Goal: Task Accomplishment & Management: Use online tool/utility

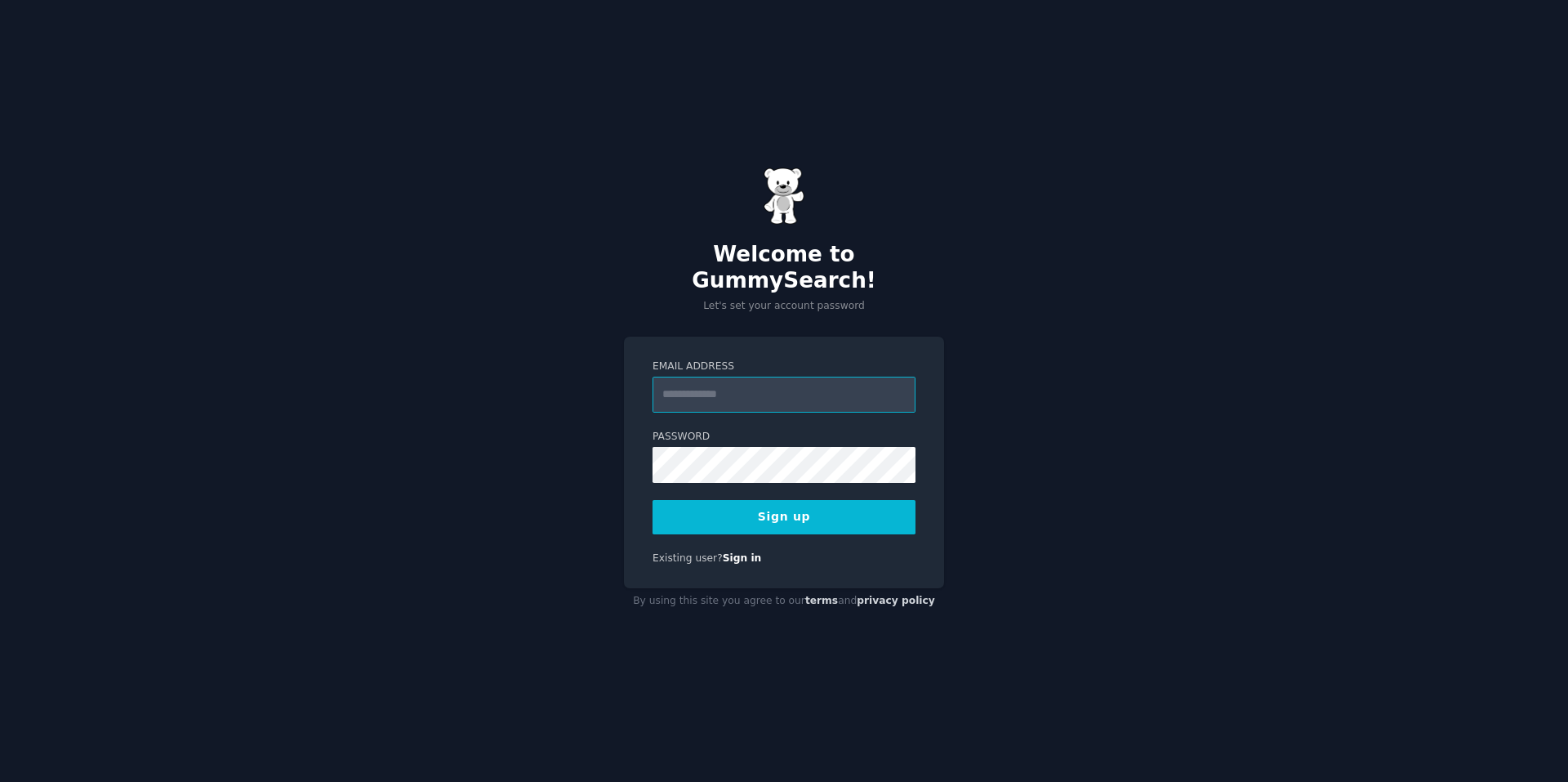
click at [802, 387] on input "Email Address" at bounding box center [784, 394] width 263 height 36
type input "**********"
click at [866, 511] on button "Sign up" at bounding box center [784, 517] width 263 height 35
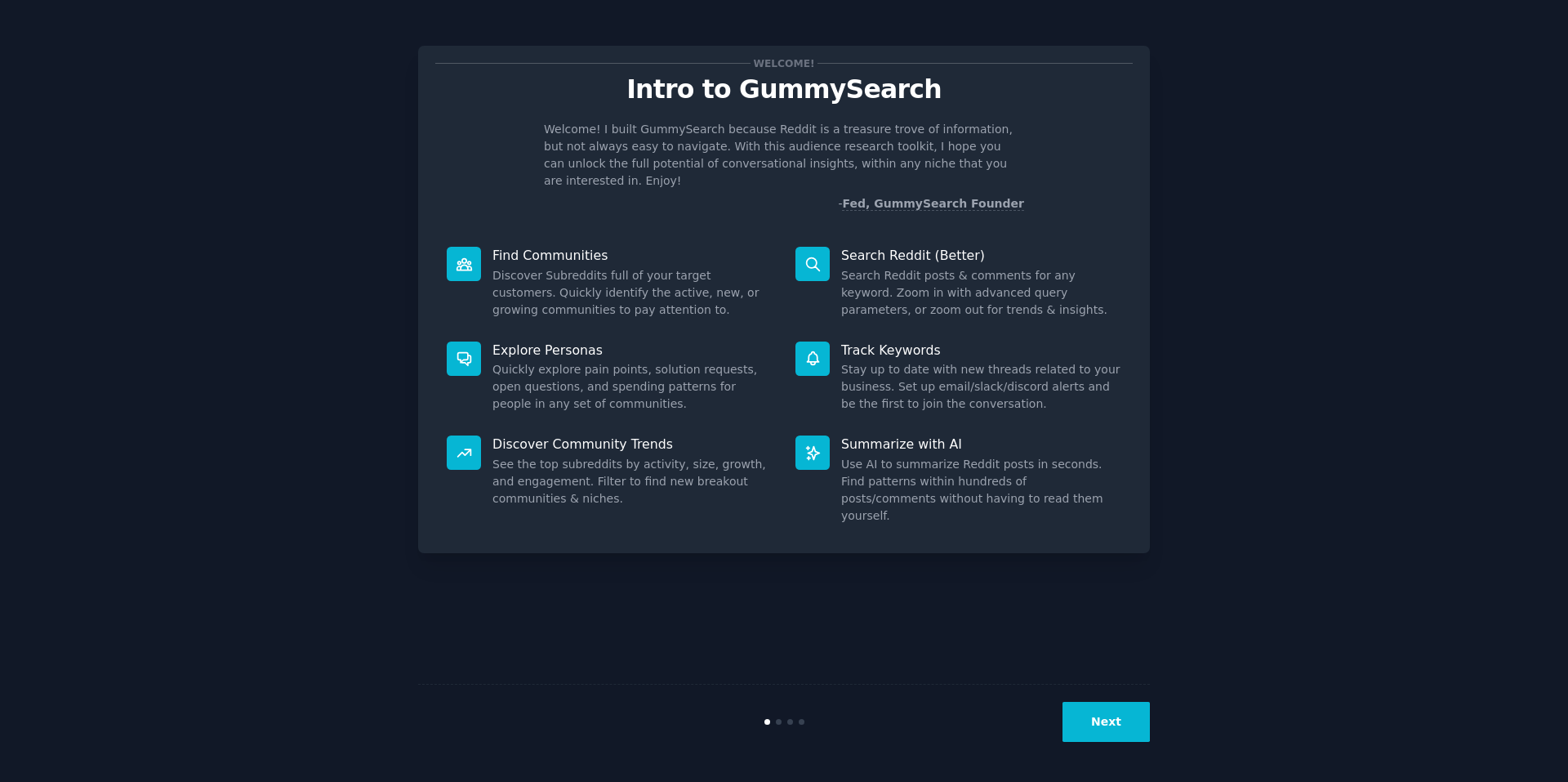
click at [1092, 721] on button "Next" at bounding box center [1106, 721] width 87 height 40
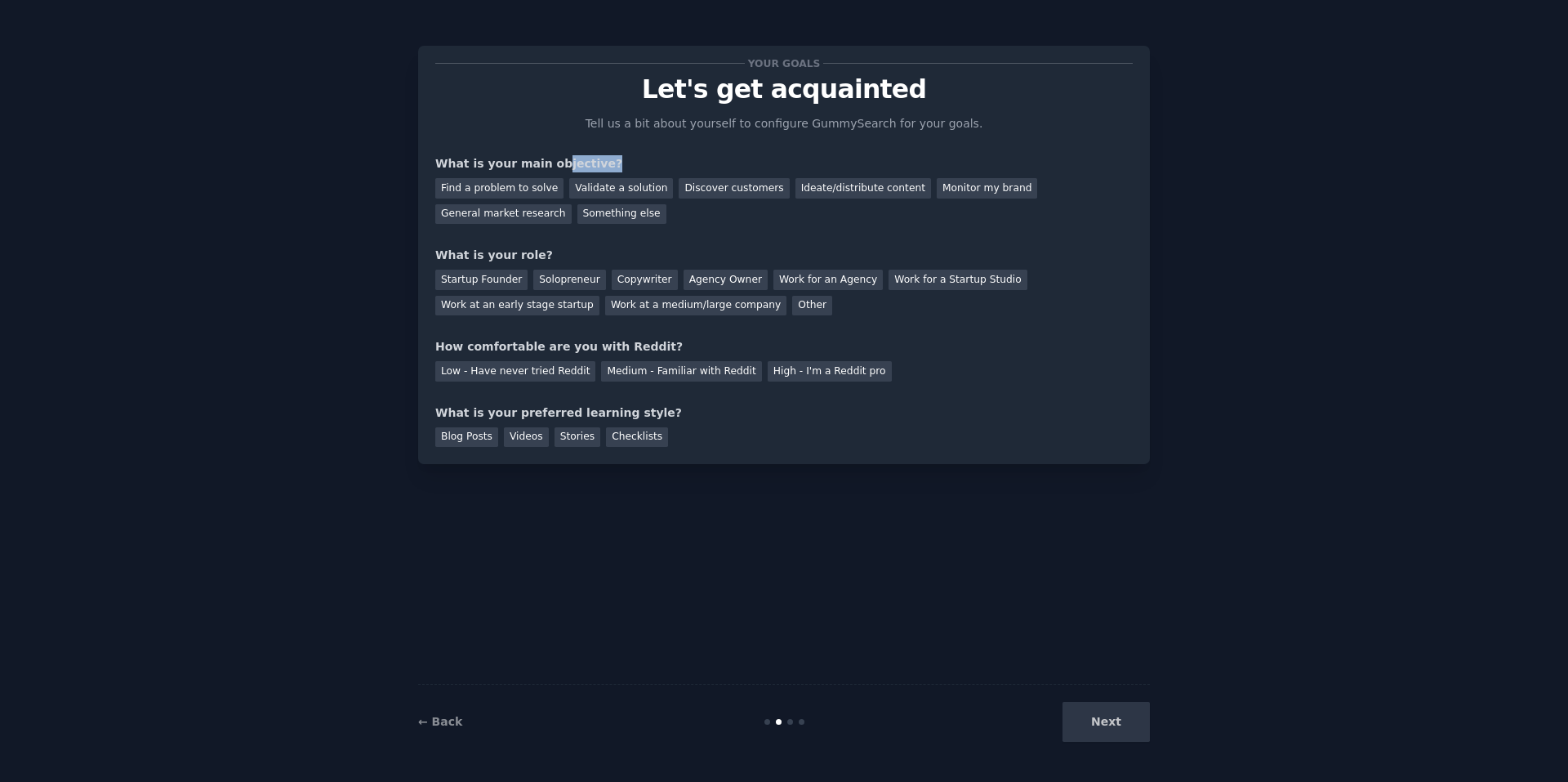
drag, startPoint x: 547, startPoint y: 164, endPoint x: 618, endPoint y: 152, distance: 72.0
click at [618, 152] on div "Your goals Let's get acquainted Tell us a bit about yourself to configure Gummy…" at bounding box center [784, 255] width 697 height 384
click at [845, 186] on div "Ideate/distribute content" at bounding box center [863, 188] width 136 height 21
click at [709, 275] on div "Agency Owner" at bounding box center [725, 280] width 84 height 21
drag, startPoint x: 622, startPoint y: 348, endPoint x: 734, endPoint y: 343, distance: 112.1
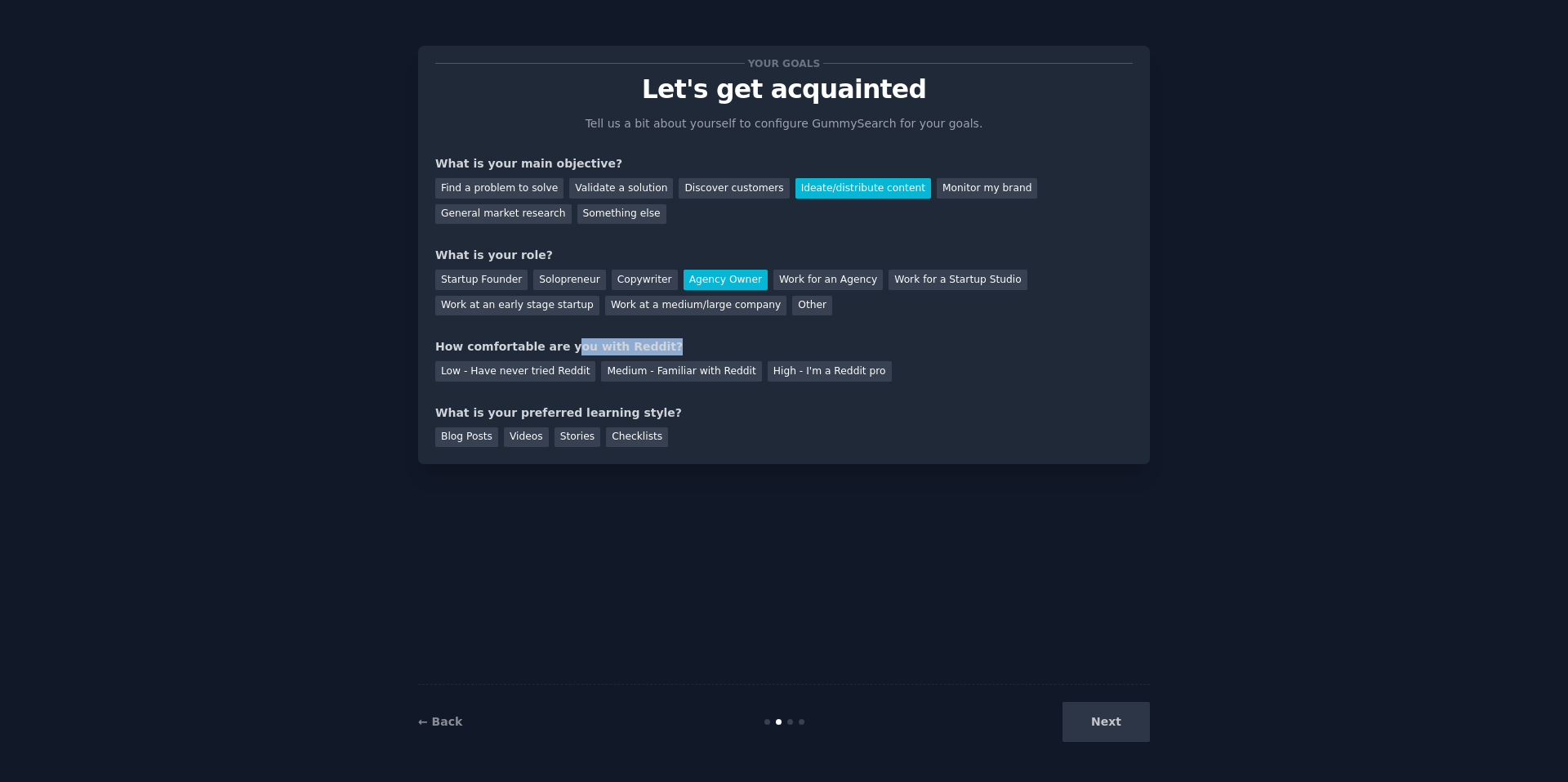
click at [734, 343] on div "How comfortable are you with Reddit?" at bounding box center [784, 347] width 697 height 17
click at [559, 375] on div "Low - Have never tried Reddit" at bounding box center [515, 372] width 160 height 21
click at [680, 375] on div "Medium - Familiar with Reddit" at bounding box center [681, 372] width 160 height 21
click at [523, 375] on div "Low - Have never tried Reddit" at bounding box center [515, 372] width 160 height 21
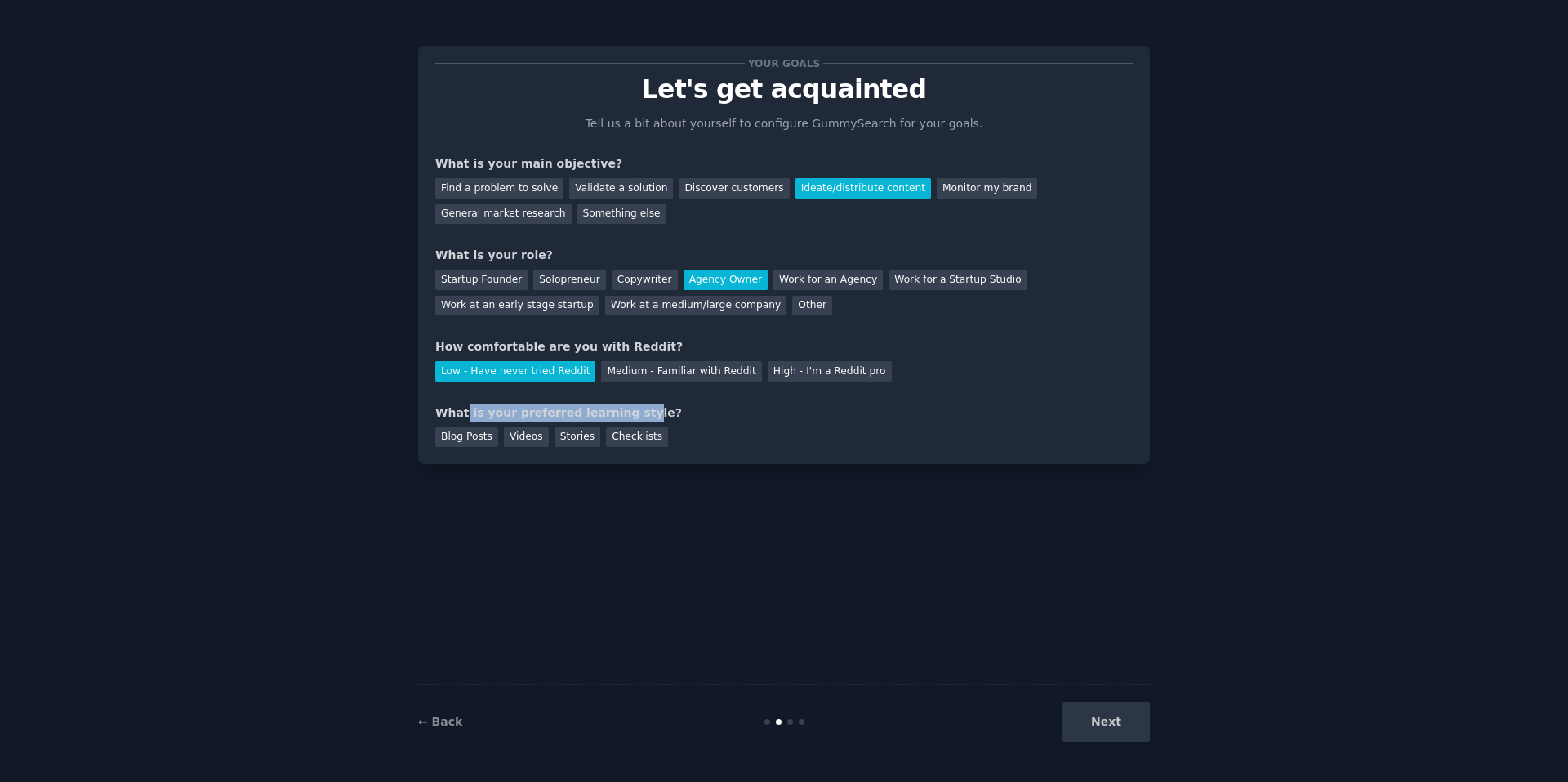
drag, startPoint x: 462, startPoint y: 413, endPoint x: 617, endPoint y: 409, distance: 155.1
click at [617, 409] on div "What is your preferred learning style?" at bounding box center [784, 413] width 697 height 17
click at [627, 409] on div "What is your preferred learning style?" at bounding box center [784, 413] width 697 height 17
click at [533, 435] on div "Videos" at bounding box center [526, 437] width 45 height 21
click at [606, 435] on div "Checklists" at bounding box center [637, 437] width 62 height 21
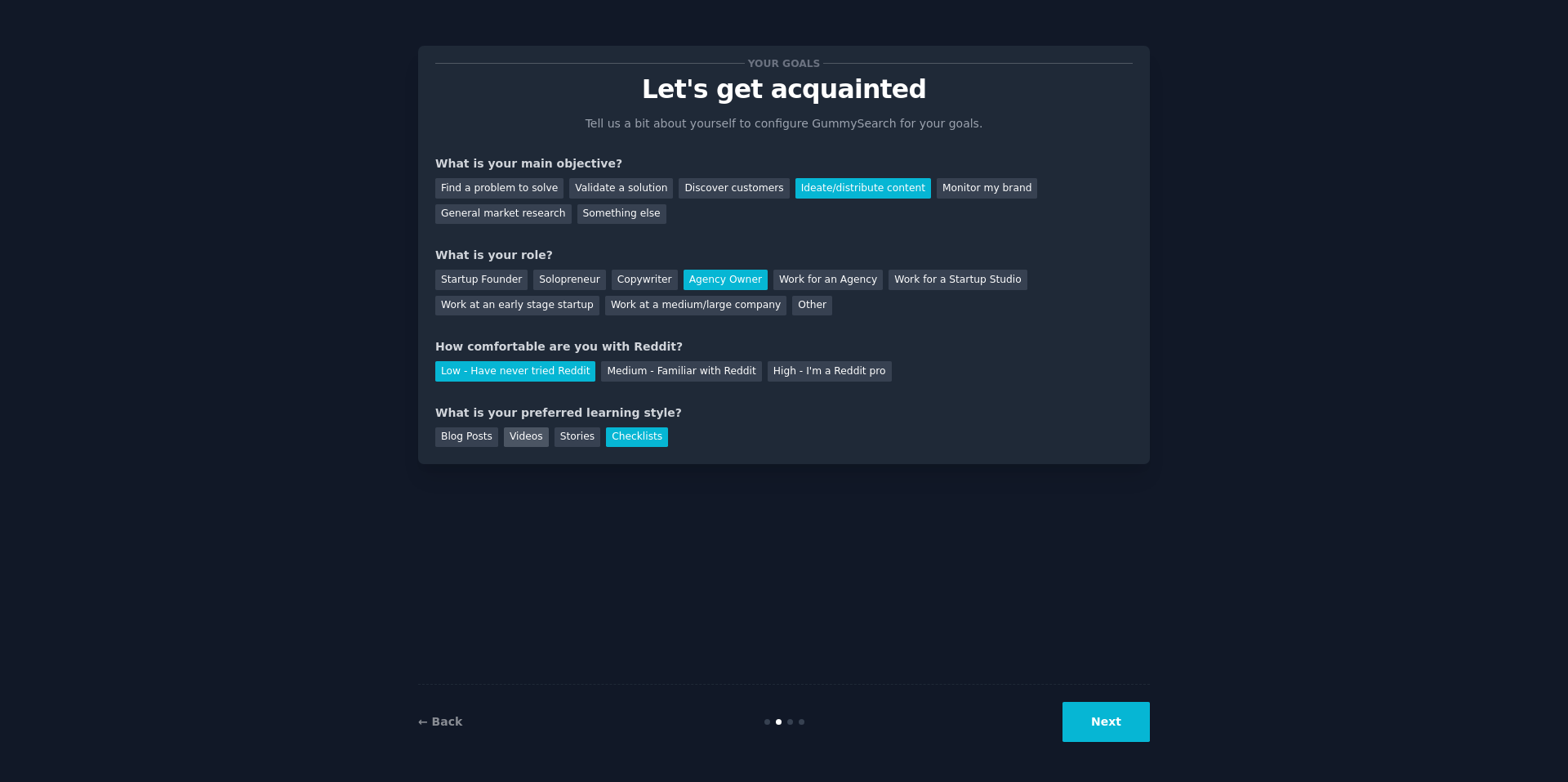
click at [510, 438] on div "Videos" at bounding box center [526, 437] width 45 height 21
click at [1107, 711] on button "Next" at bounding box center [1106, 721] width 87 height 40
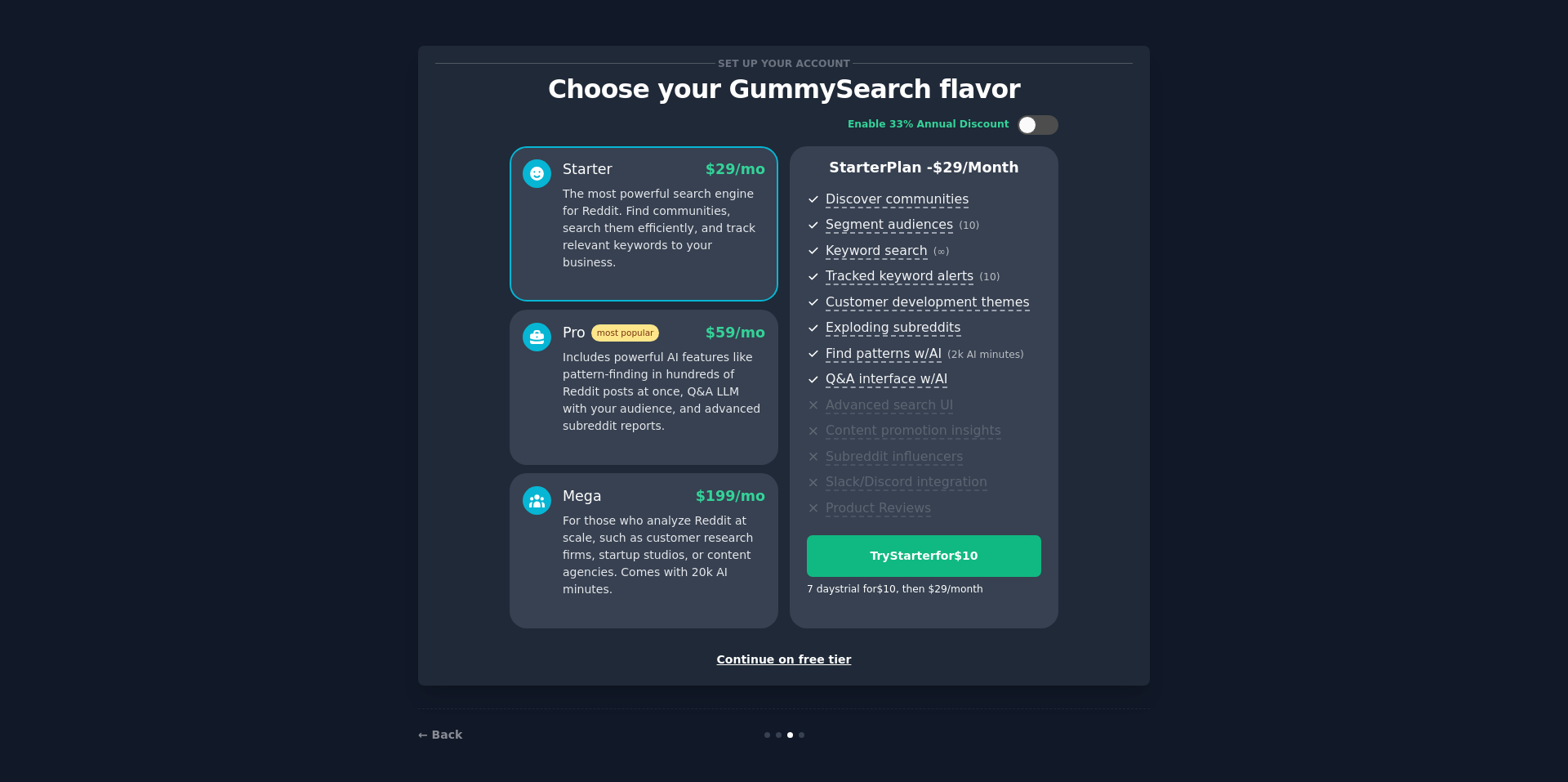
click at [790, 662] on div "Continue on free tier" at bounding box center [784, 659] width 697 height 17
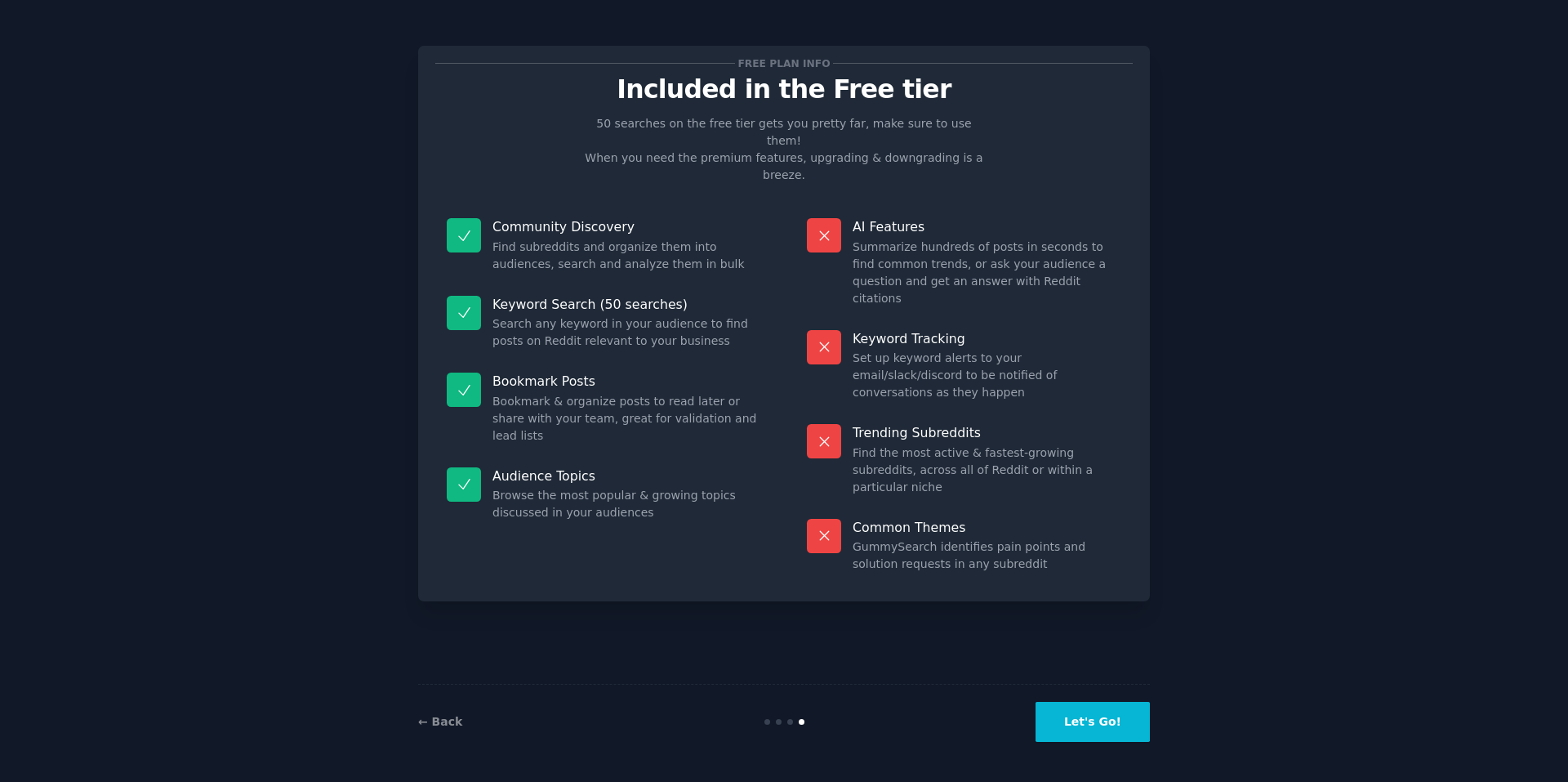
click at [1091, 714] on button "Let's Go!" at bounding box center [1092, 721] width 114 height 40
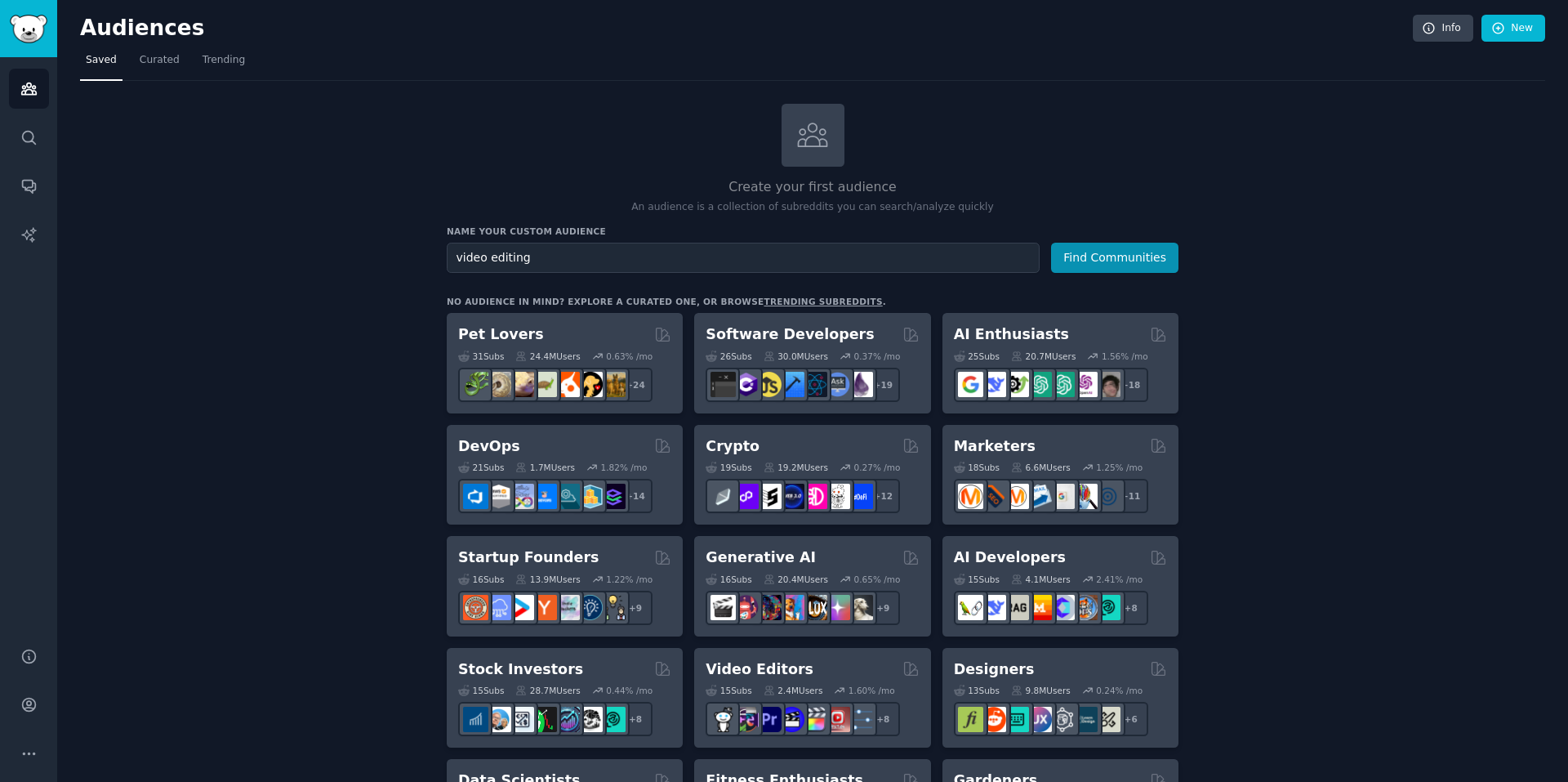
type input "video editing"
click at [1051, 243] on button "Find Communities" at bounding box center [1115, 258] width 127 height 30
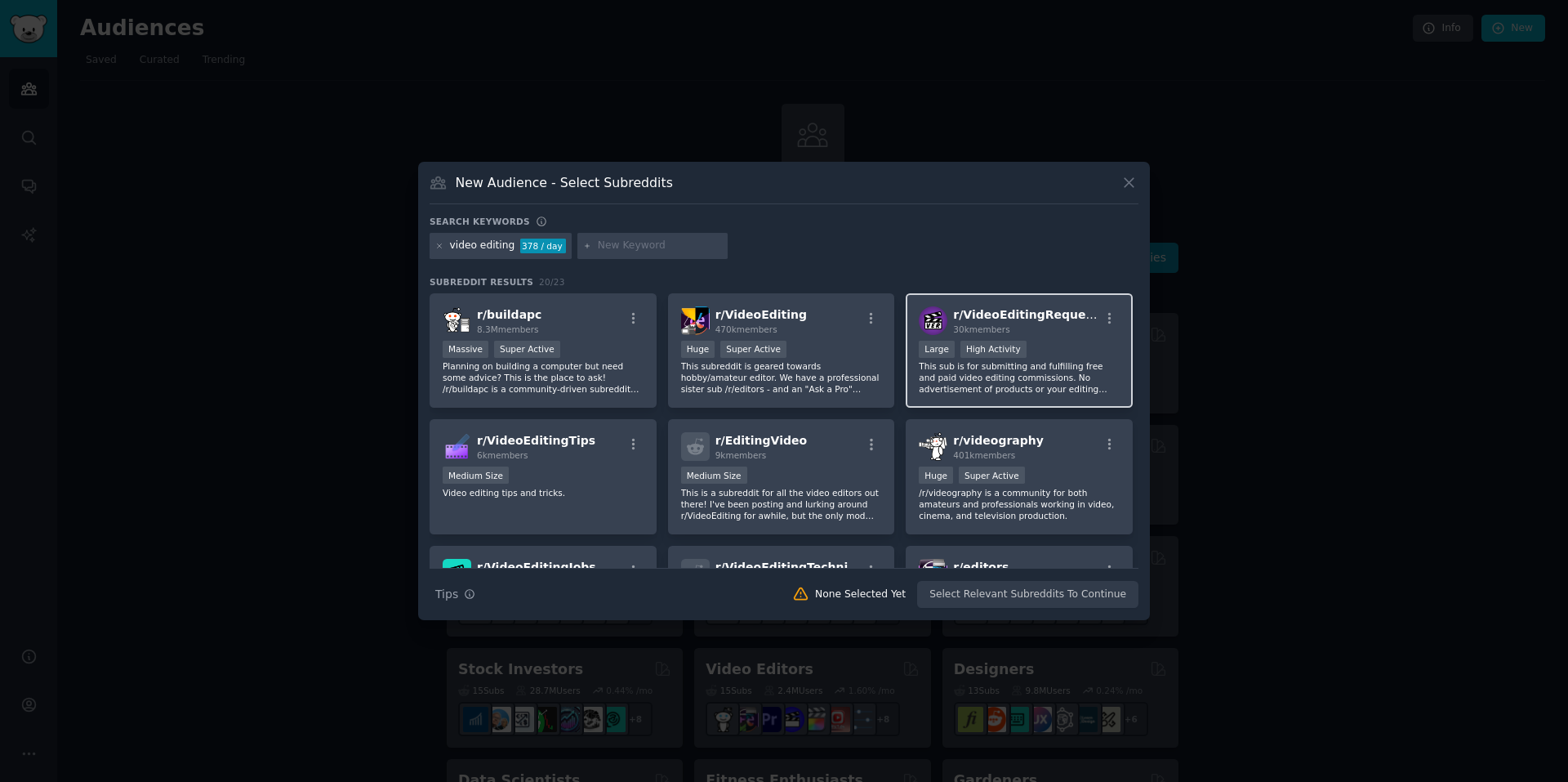
click at [1052, 336] on div "r/ VideoEditingRequests 30k members Large High Activity This sub is for submitt…" at bounding box center [1018, 350] width 227 height 115
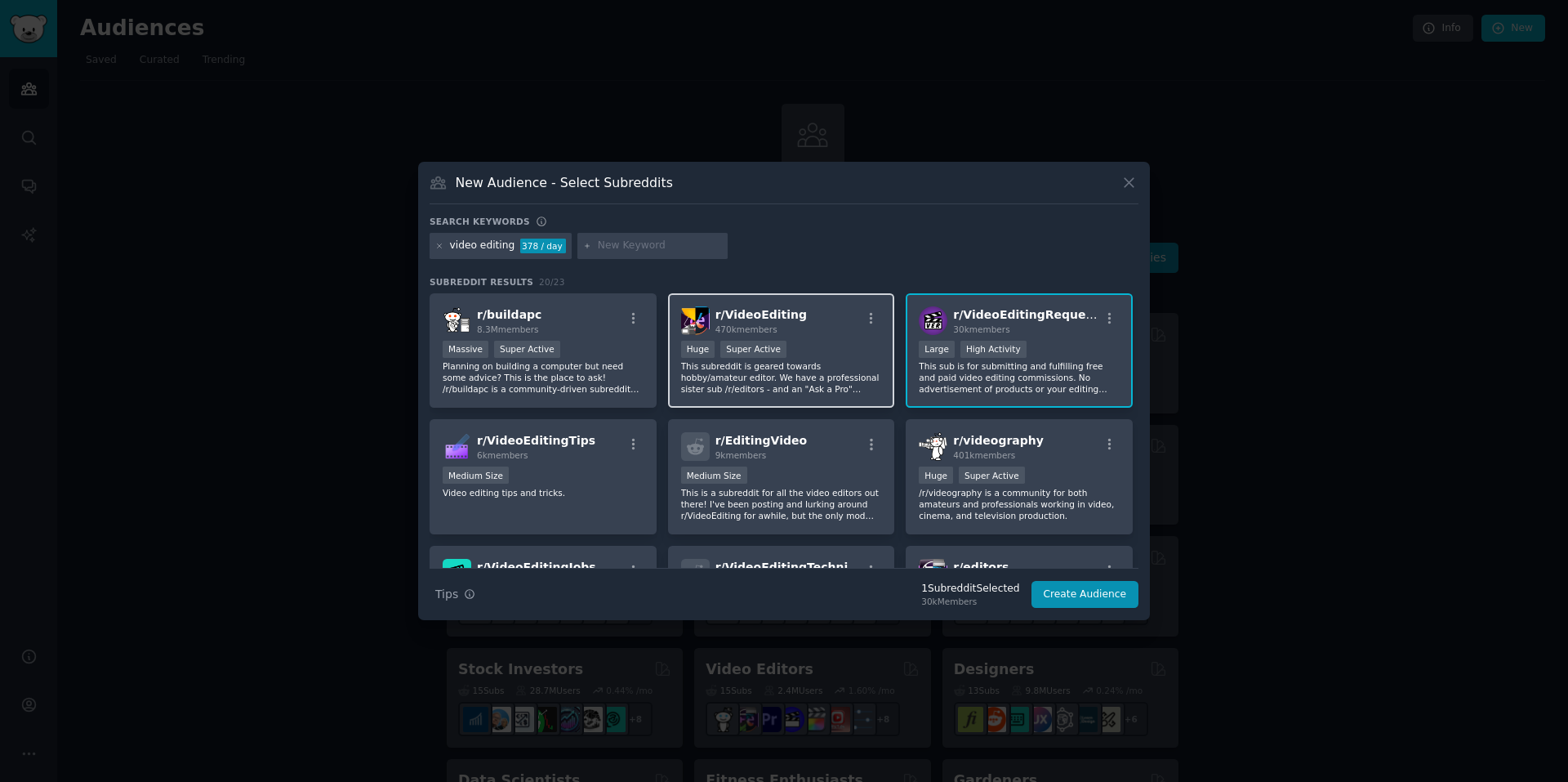
click at [833, 345] on div "100,000 - 1,000,000 members Huge Super Active" at bounding box center [781, 351] width 201 height 21
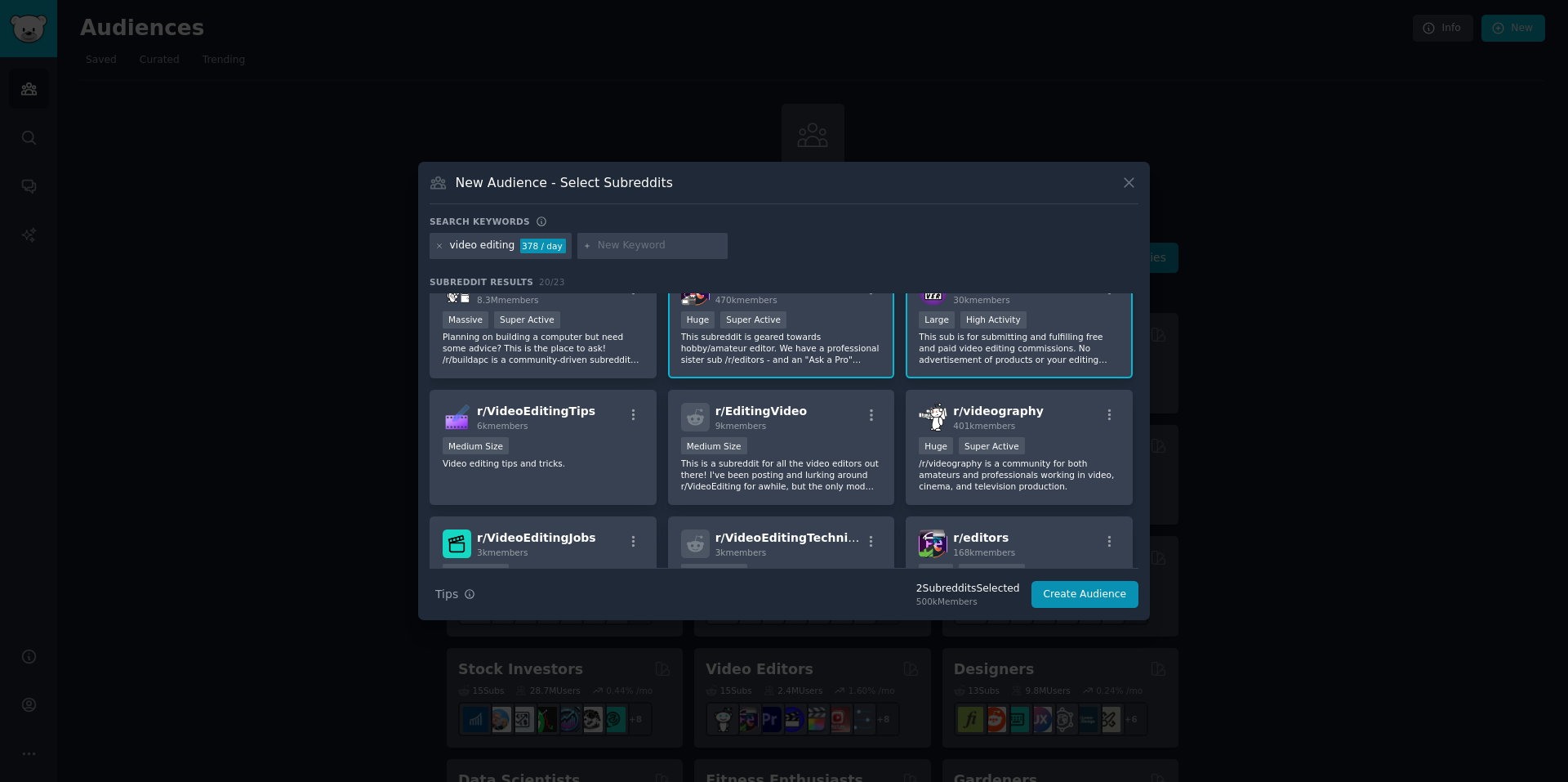
scroll to position [81, 0]
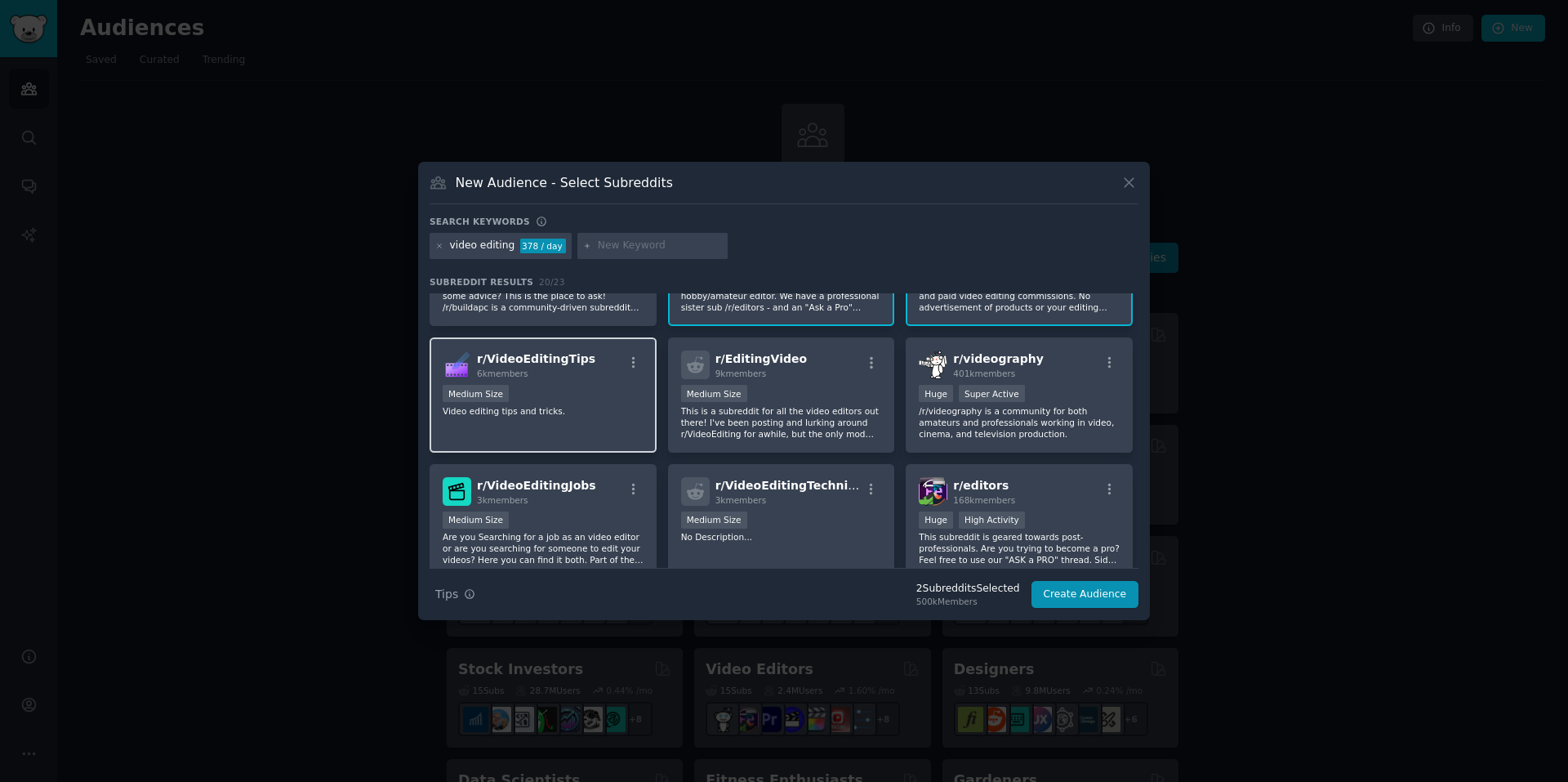
click at [580, 417] on div "r/ VideoEditingTips 6k members Medium Size Video editing tips and tricks." at bounding box center [543, 394] width 227 height 115
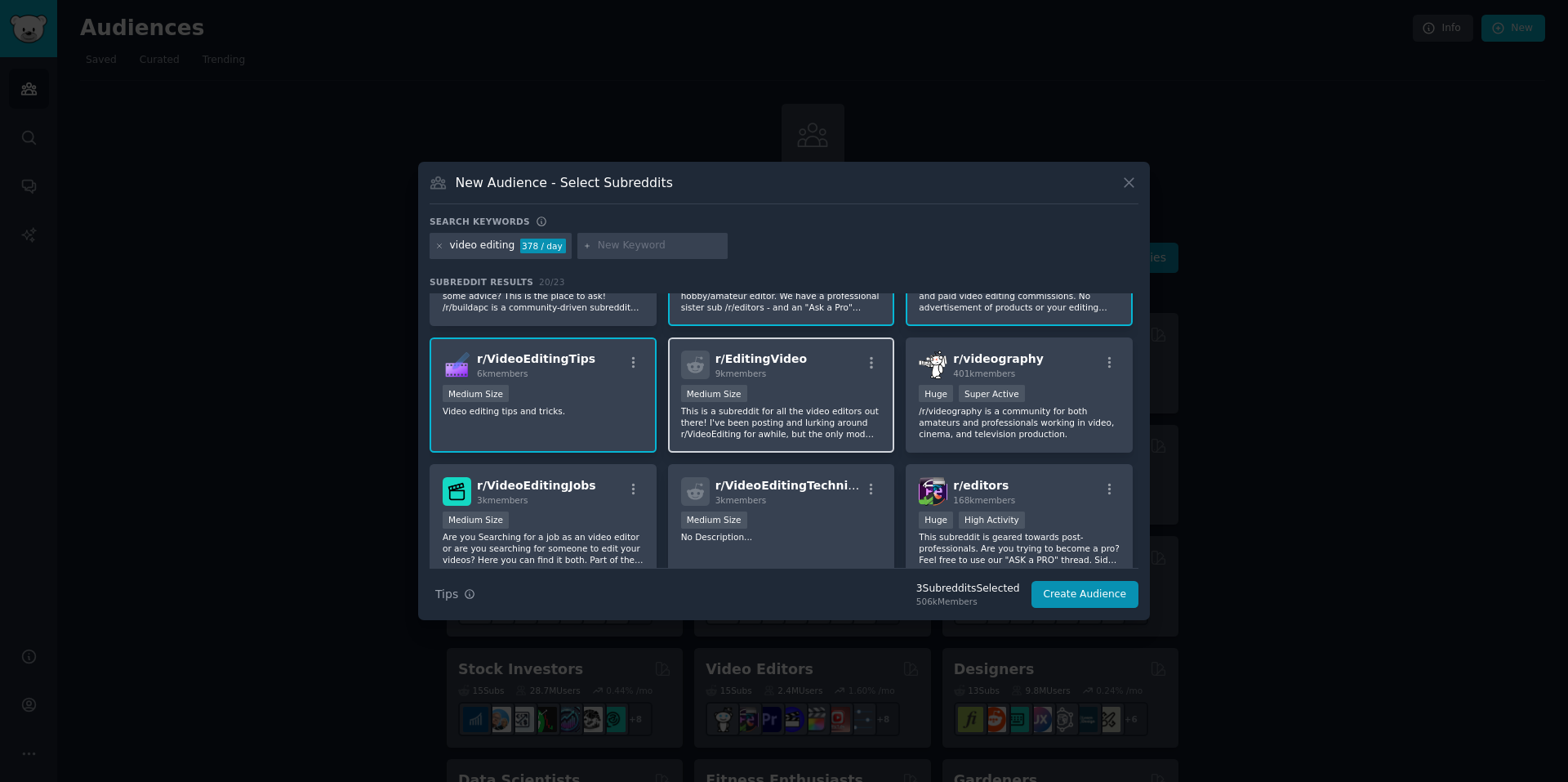
click at [841, 423] on p "This is a subreddit for all the video editors out there! I've been posting and …" at bounding box center [781, 422] width 201 height 35
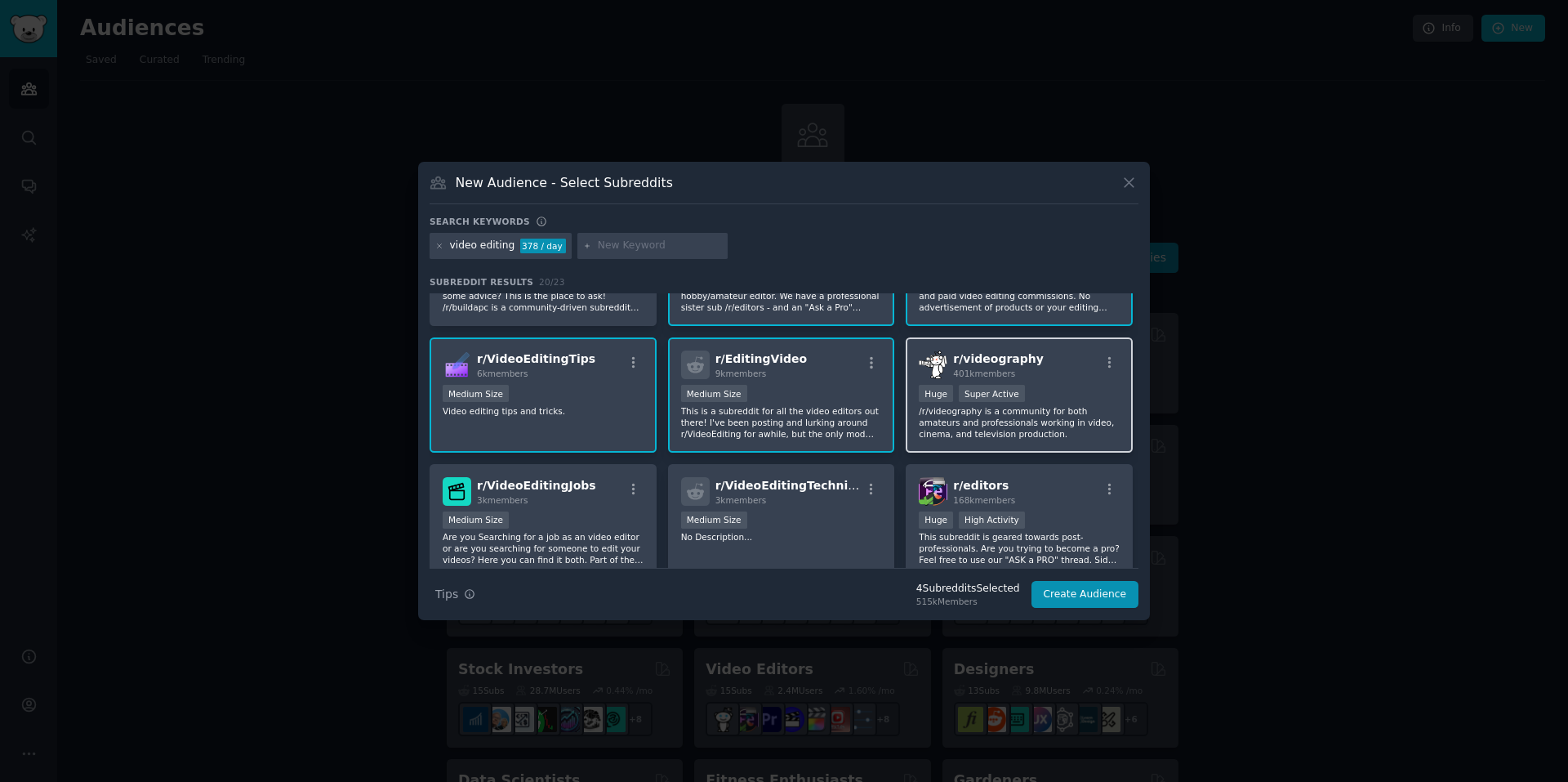
click at [1035, 430] on p "/r/videography is a community for both amateurs and professionals working in vi…" at bounding box center [1018, 422] width 201 height 35
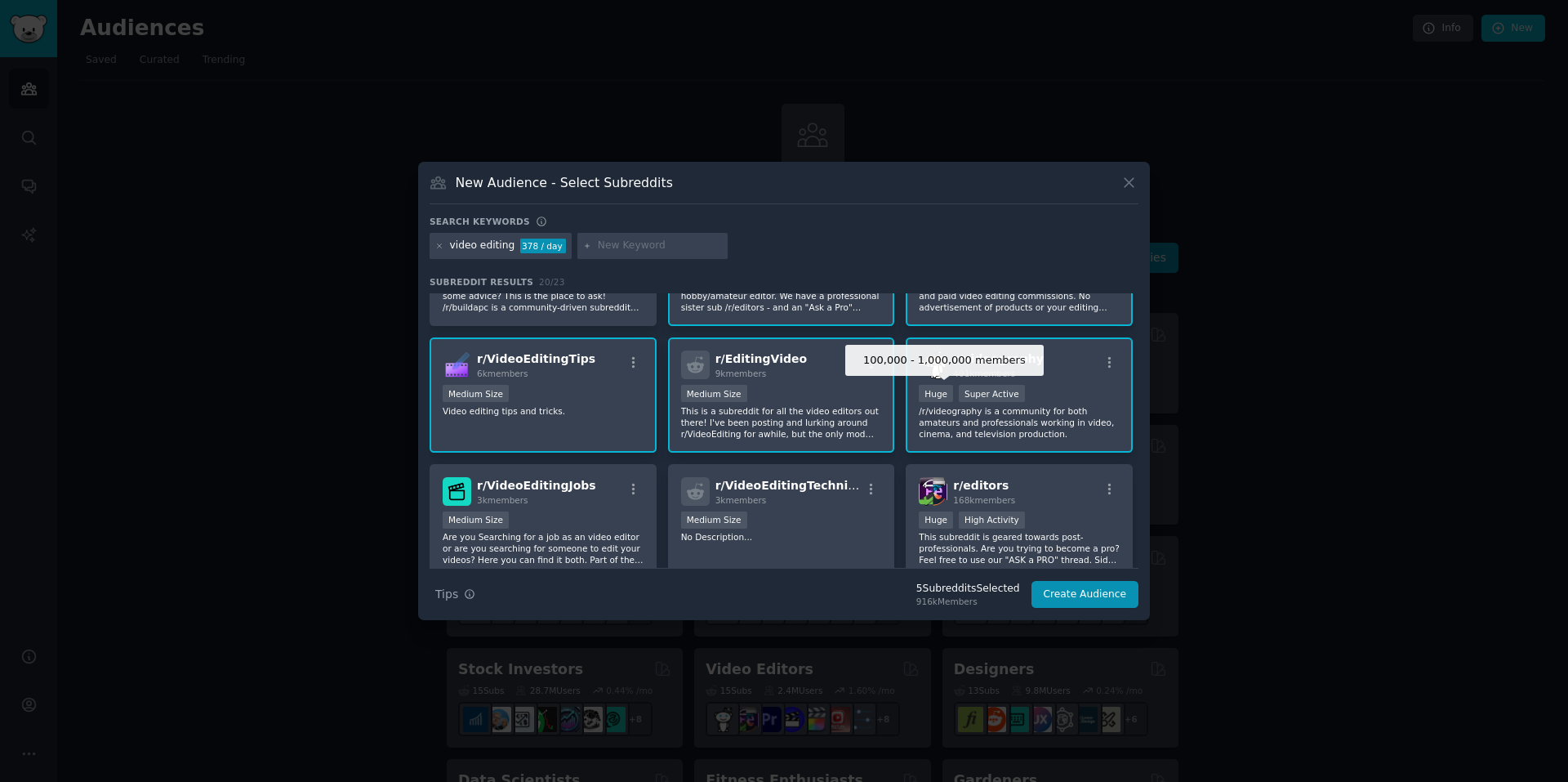
click at [944, 393] on div "Huge" at bounding box center [935, 393] width 35 height 17
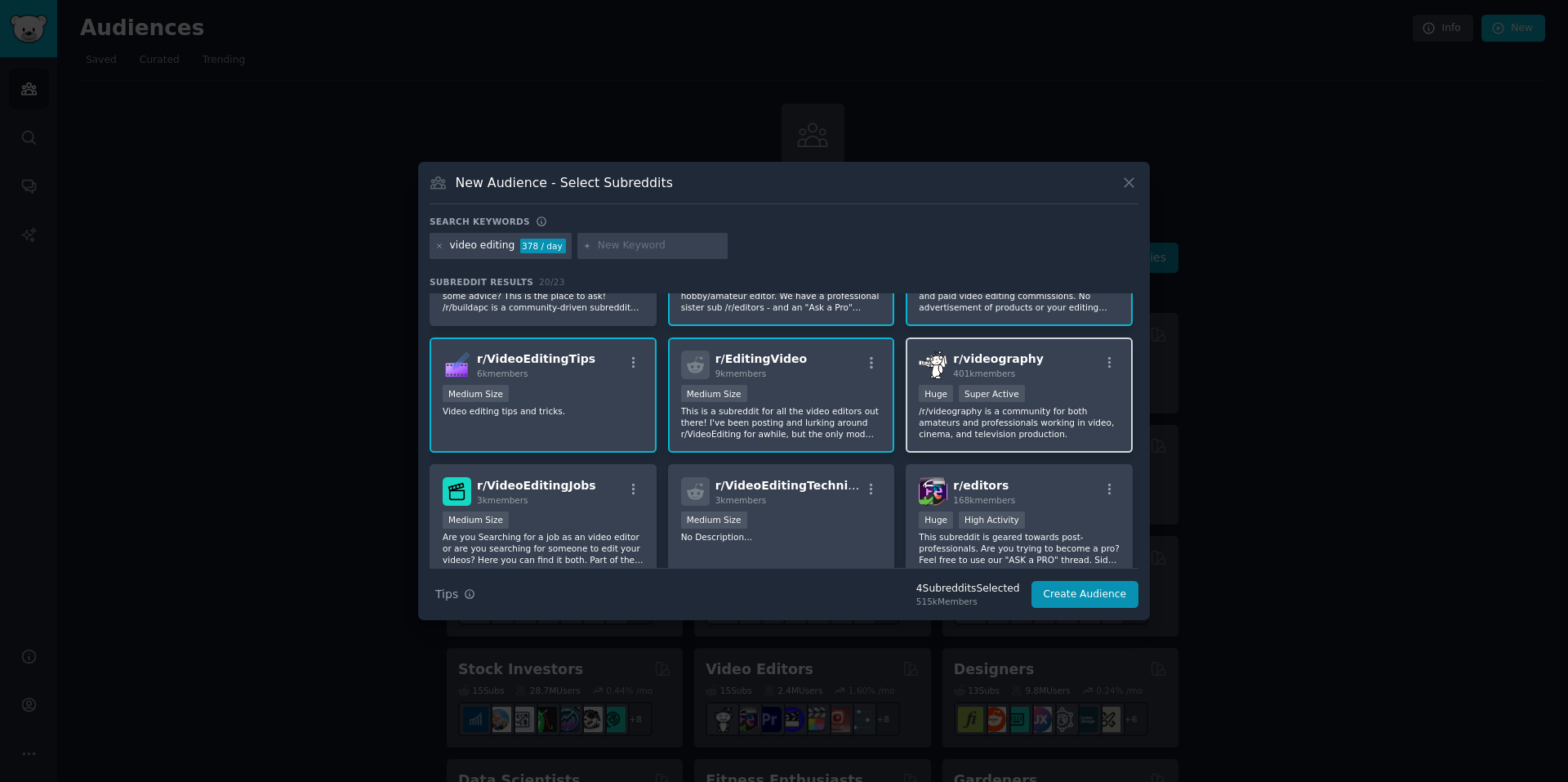
click at [1062, 426] on p "/r/videography is a community for both amateurs and professionals working in vi…" at bounding box center [1018, 422] width 201 height 35
click at [585, 538] on p "Are you Searching for a job as an video editor or are you searching for someone…" at bounding box center [543, 548] width 201 height 35
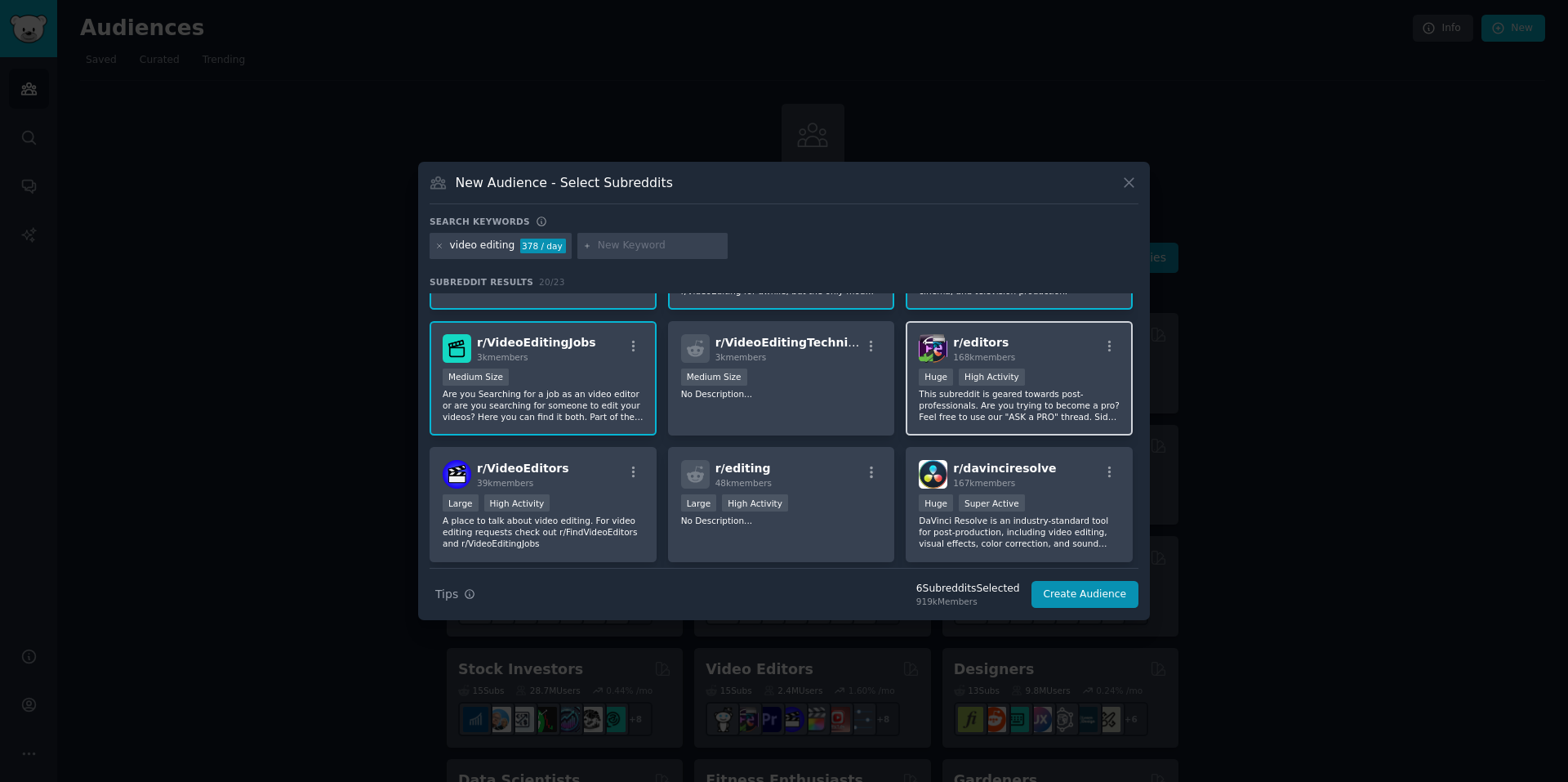
scroll to position [245, 0]
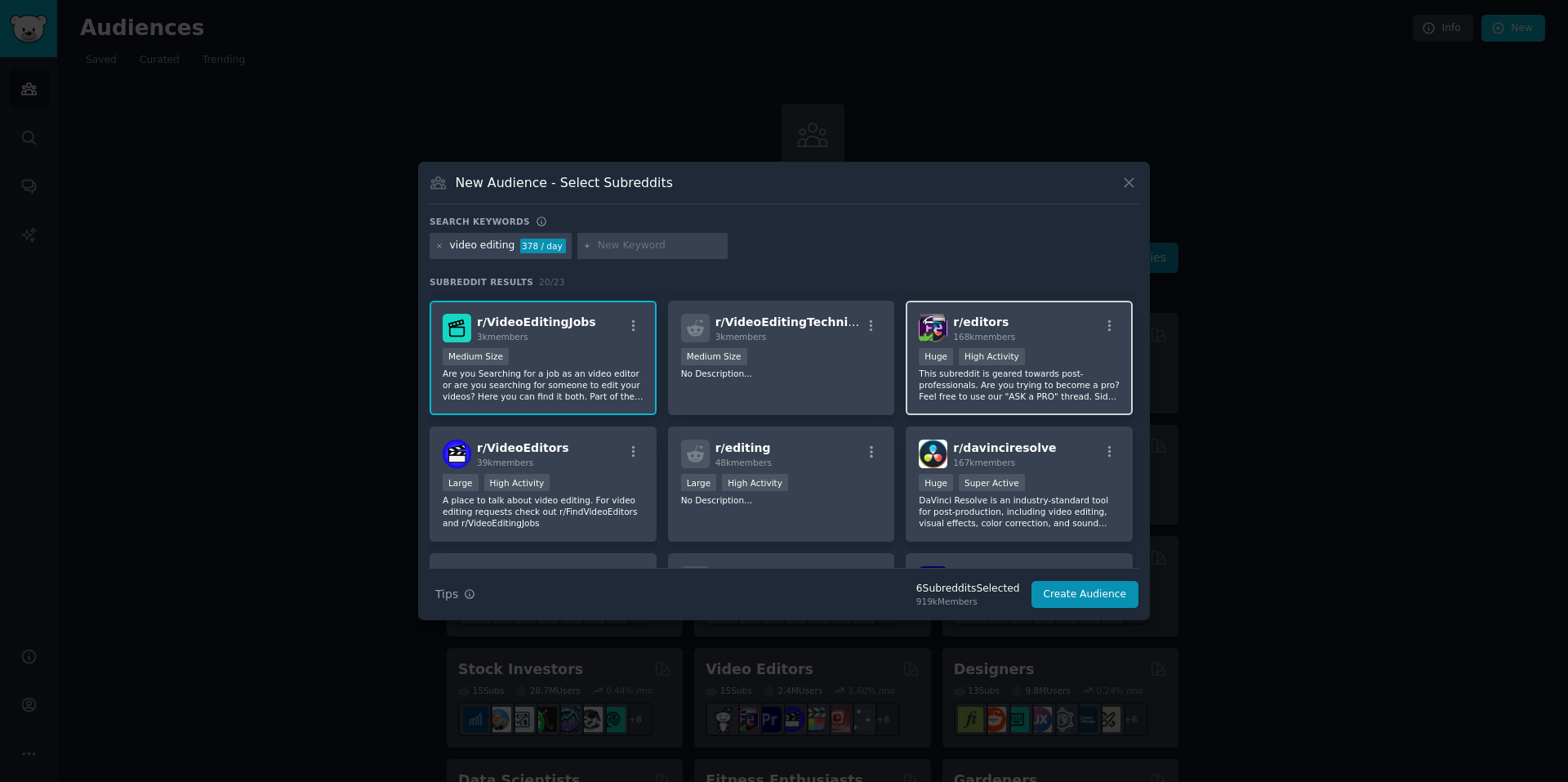
click at [1067, 379] on p "This subreddit is geared towards post-professionals. Are you trying to become a…" at bounding box center [1018, 385] width 201 height 35
click at [1098, 597] on button "Create Audience" at bounding box center [1085, 595] width 108 height 28
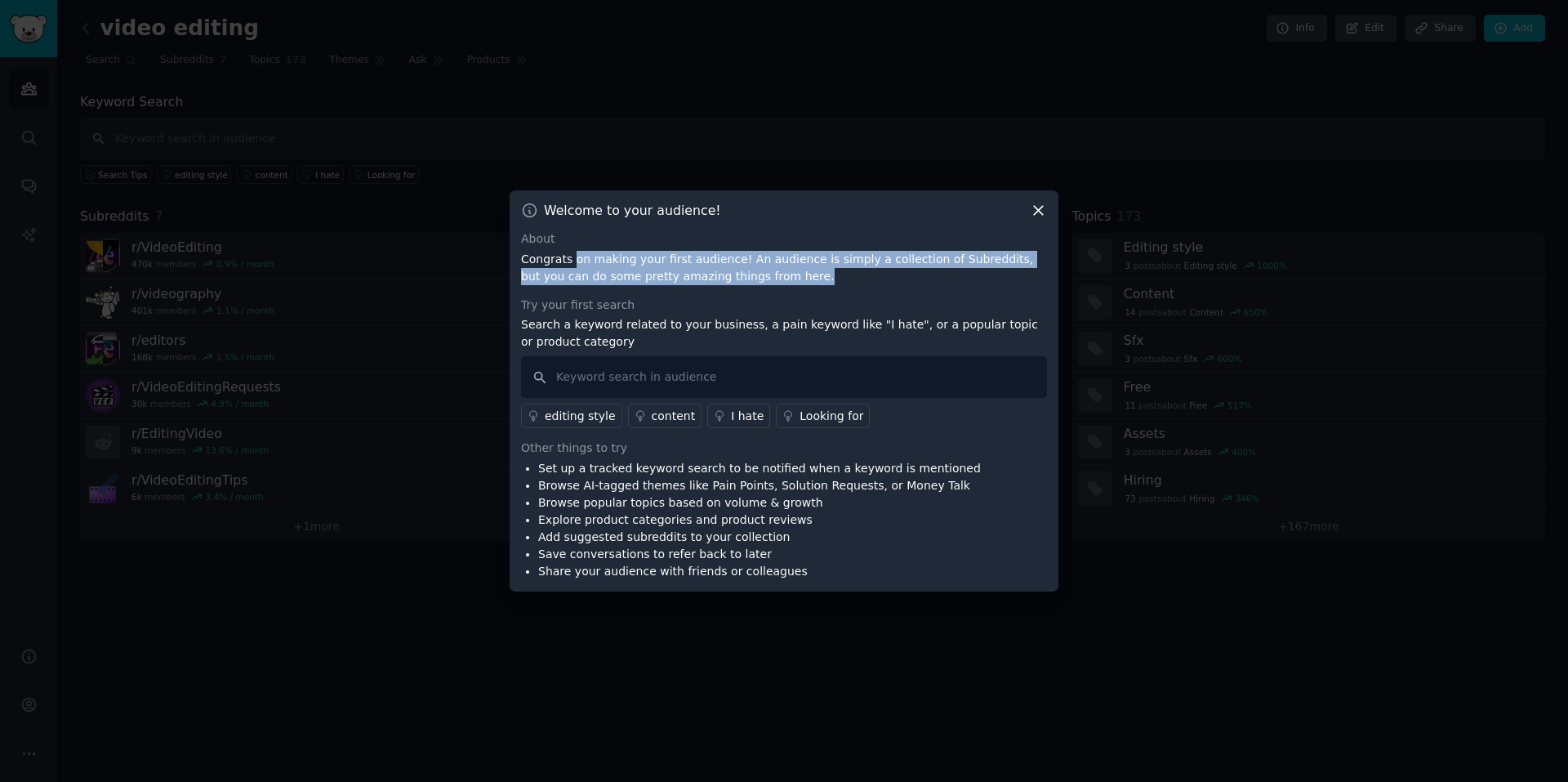
drag, startPoint x: 570, startPoint y: 266, endPoint x: 779, endPoint y: 278, distance: 209.3
click at [779, 278] on p "Congrats on making your first audience! An audience is simply a collection of S…" at bounding box center [784, 268] width 526 height 35
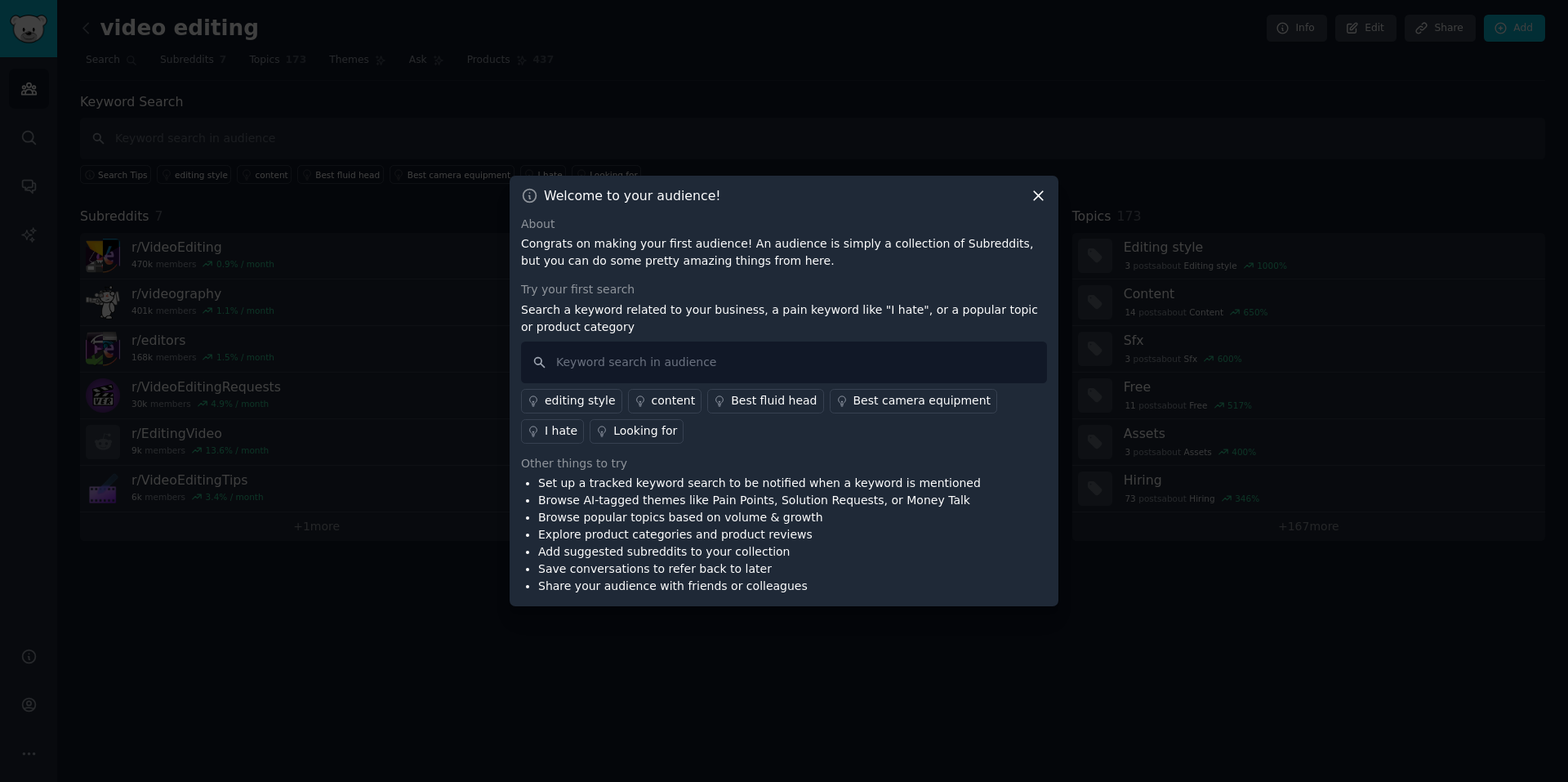
click at [796, 288] on div "Try your first search" at bounding box center [784, 289] width 526 height 17
drag, startPoint x: 567, startPoint y: 303, endPoint x: 735, endPoint y: 313, distance: 168.3
click at [735, 313] on p "Search a keyword related to your business, a pain keyword like "I hate", or a p…" at bounding box center [784, 318] width 526 height 35
click at [796, 312] on p "Search a keyword related to your business, a pain keyword like "I hate", or a p…" at bounding box center [784, 318] width 526 height 35
click at [673, 368] on input "text" at bounding box center [784, 362] width 526 height 41
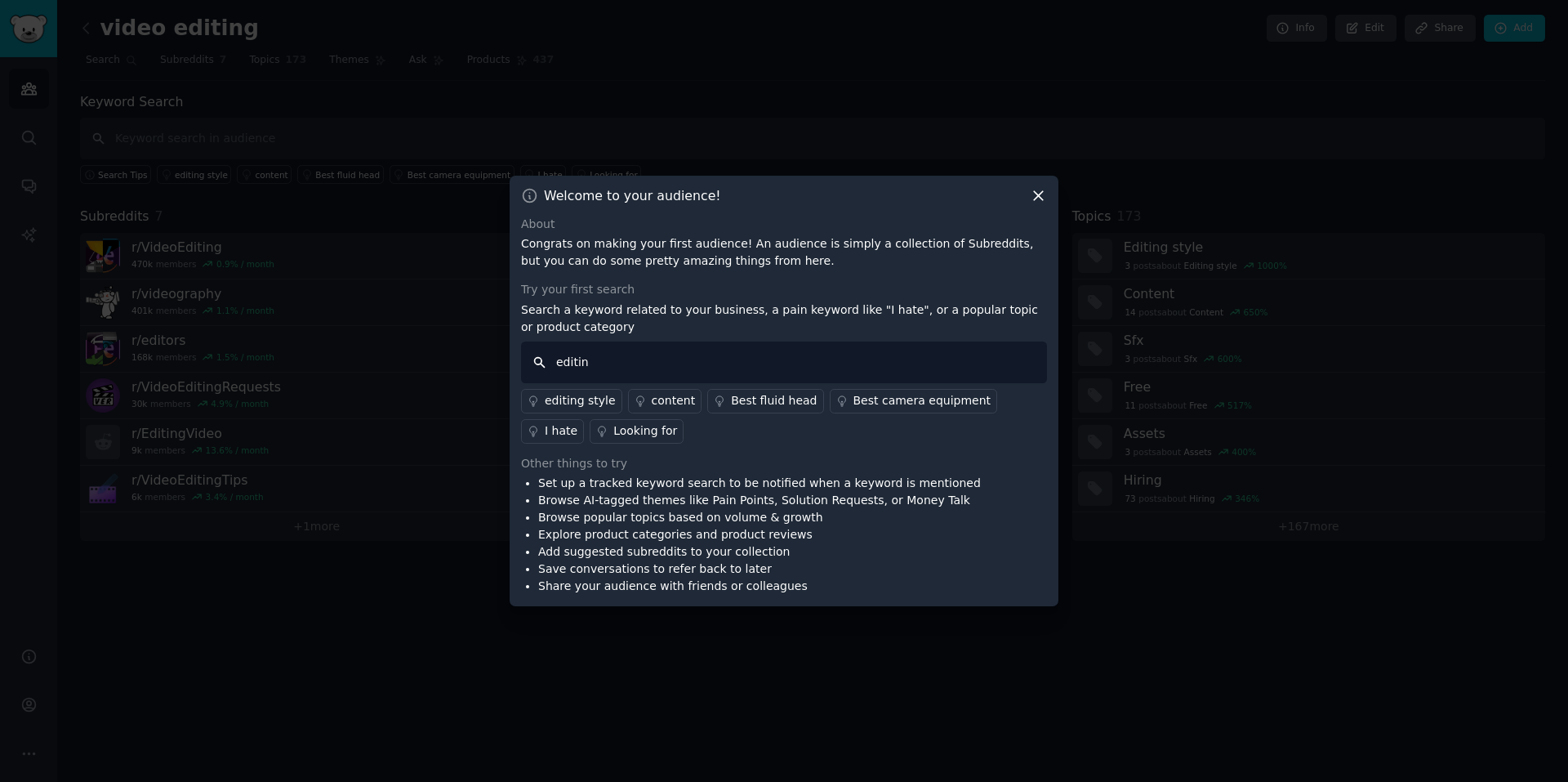
type input "editing"
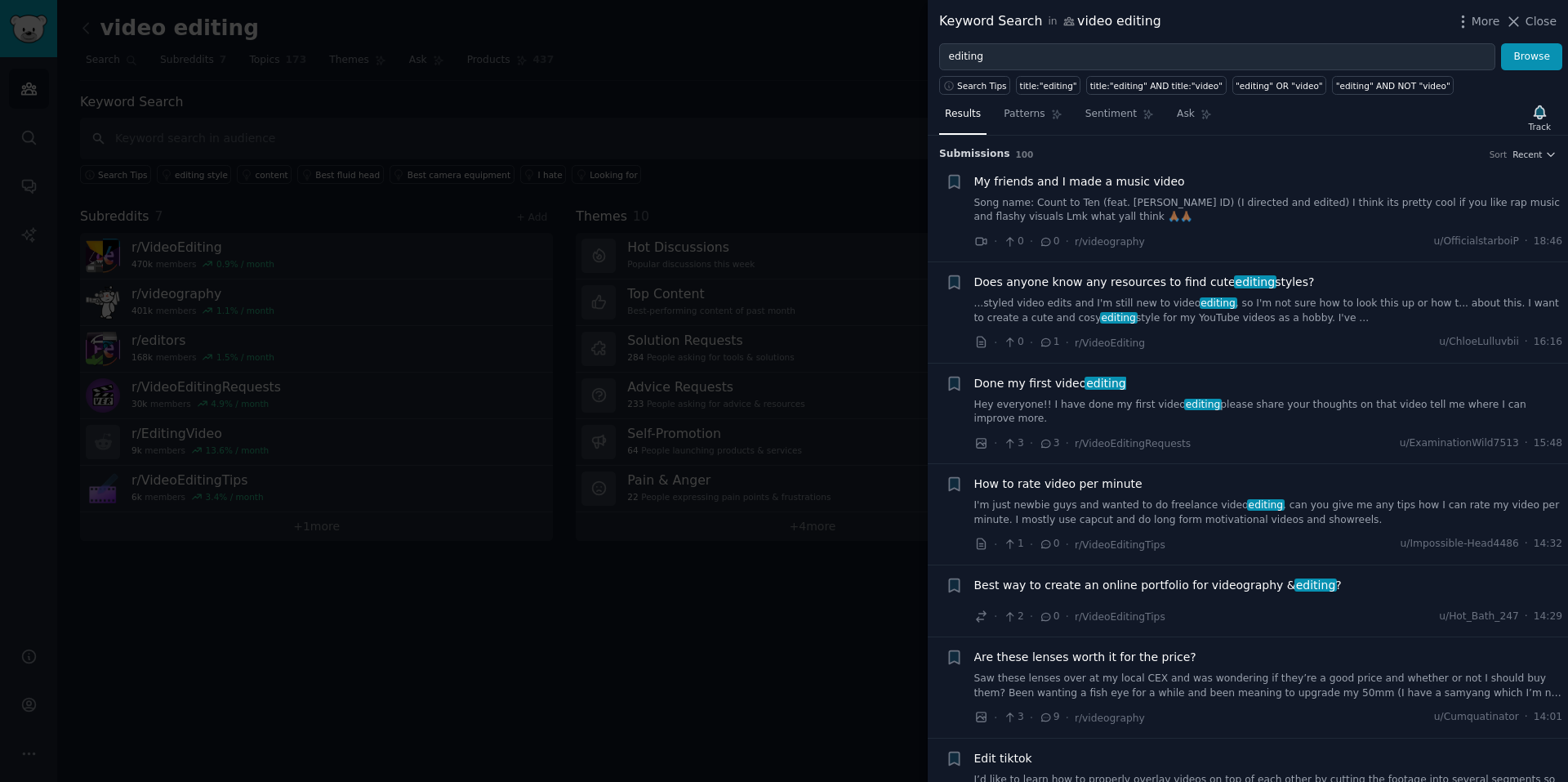
click at [614, 102] on div at bounding box center [784, 391] width 1568 height 782
